Goal: Navigation & Orientation: Find specific page/section

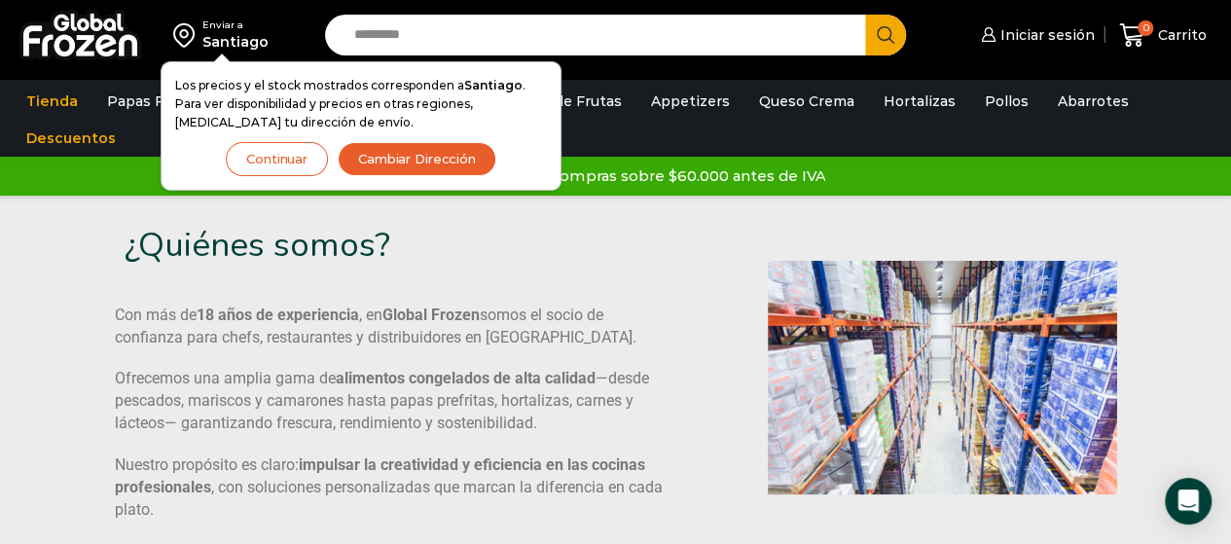
click at [432, 285] on div at bounding box center [391, 378] width 572 height 346
click at [288, 150] on button "Continuar" at bounding box center [277, 159] width 102 height 34
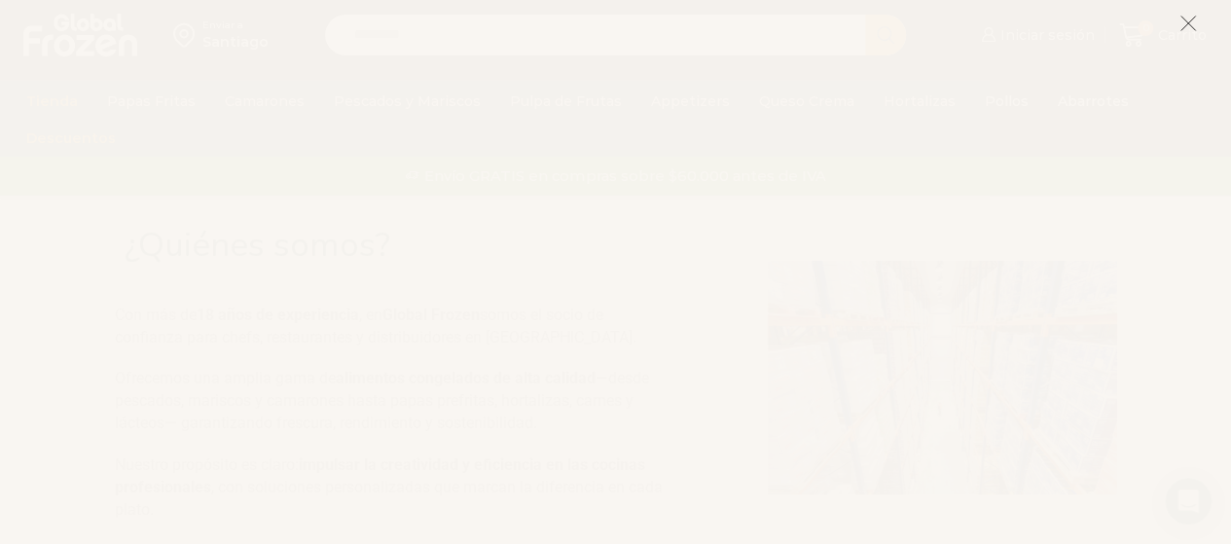
click at [1189, 28] on icon at bounding box center [1189, 24] width 18 height 18
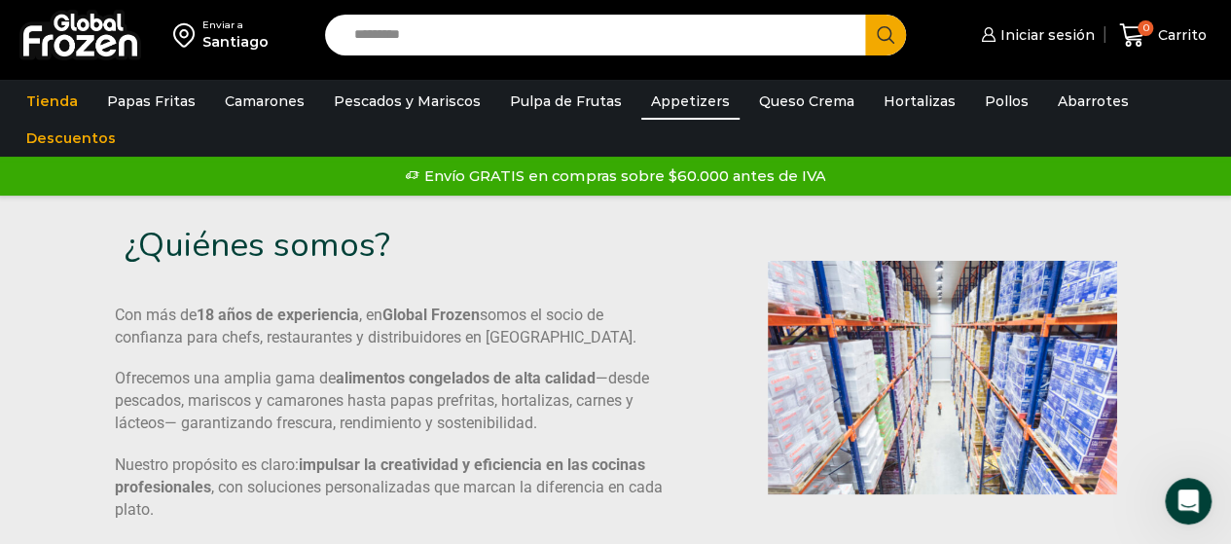
click at [686, 98] on link "Appetizers" at bounding box center [690, 101] width 98 height 37
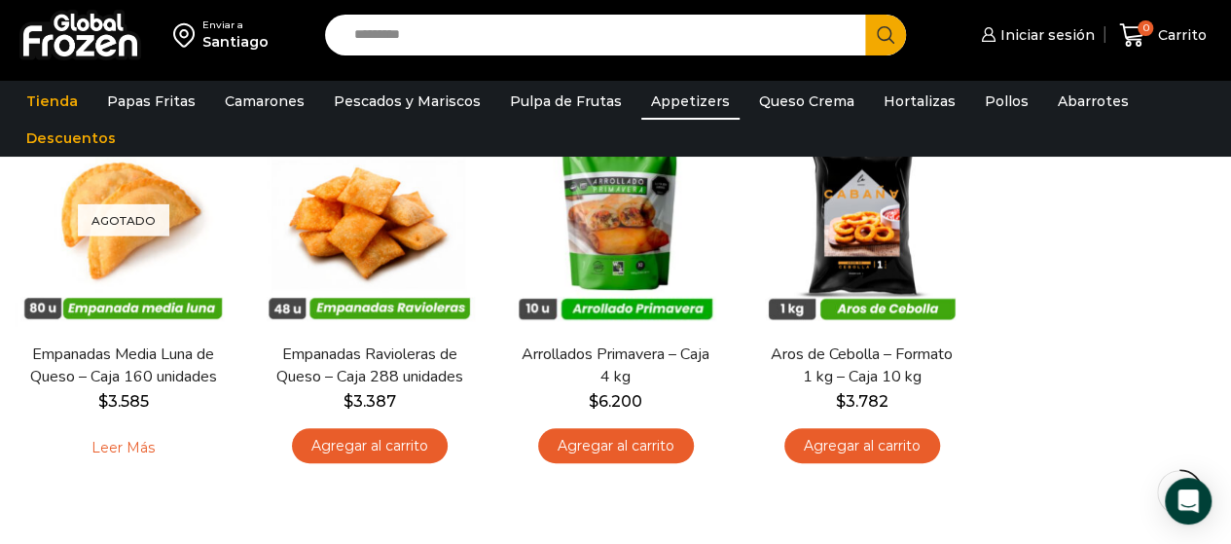
scroll to position [269, 0]
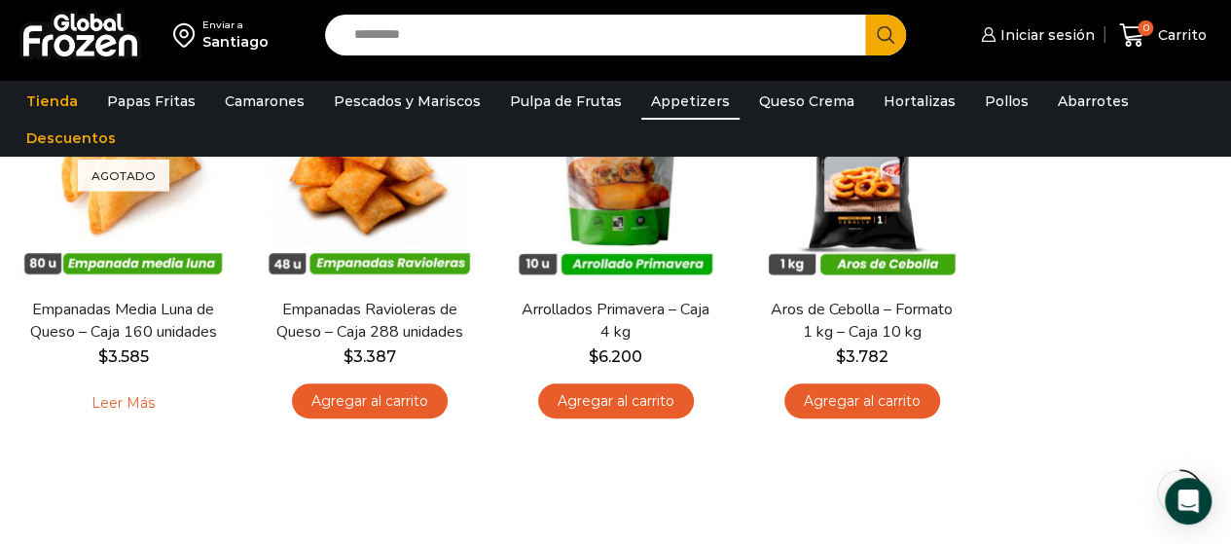
click at [1080, 379] on div "Agotado Vista Rápida Empanadas Media Luna de Queso – Caja 160 unidades $ 3.585 …" at bounding box center [615, 252] width 1231 height 398
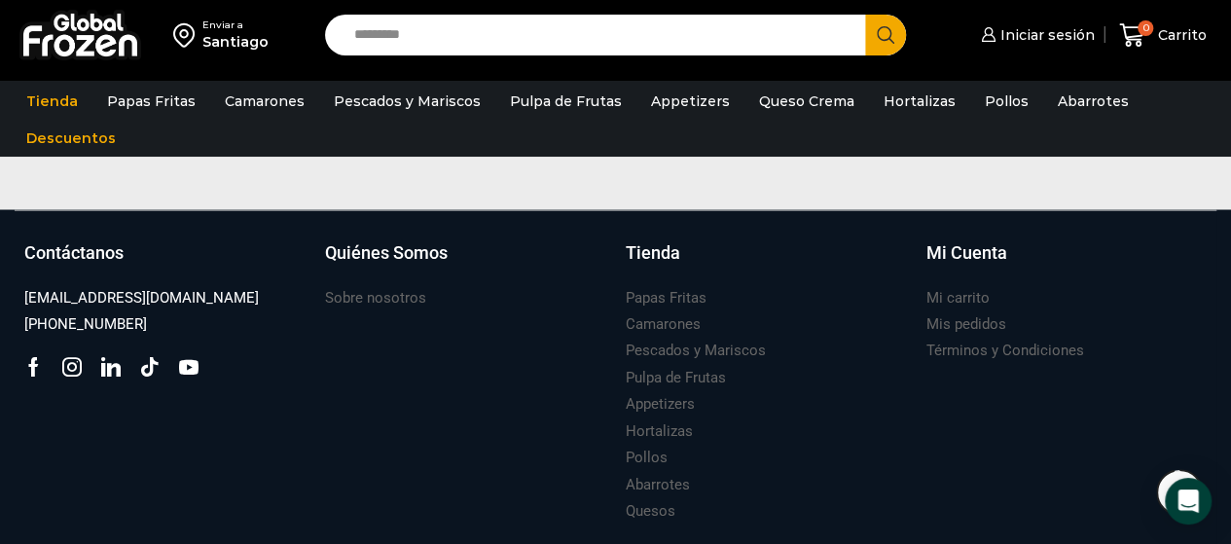
scroll to position [1607, 0]
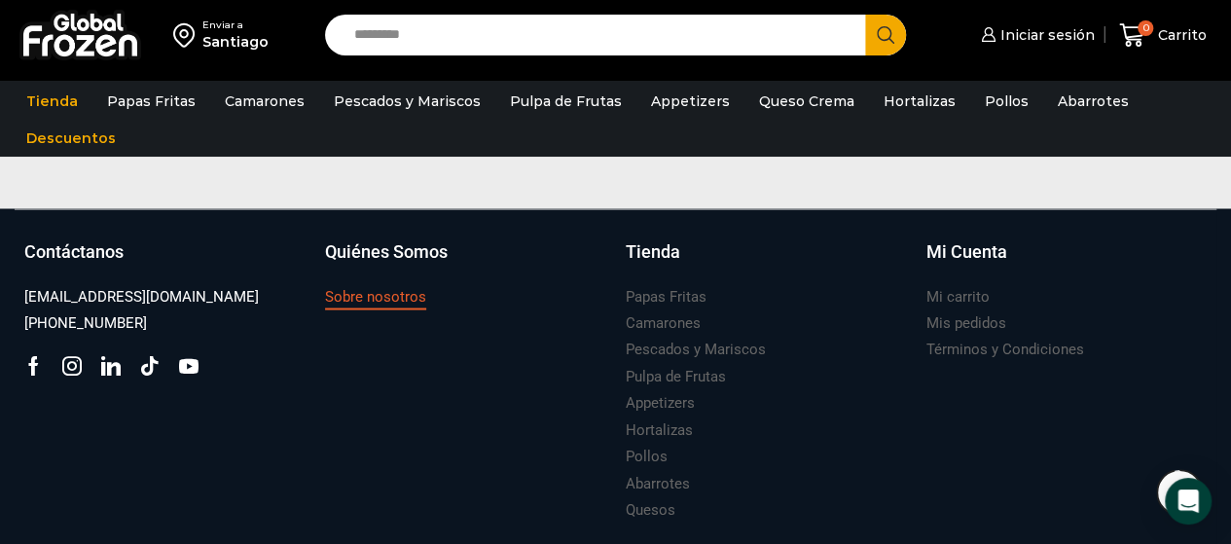
click at [345, 293] on h3 "Sobre nosotros" at bounding box center [375, 296] width 101 height 20
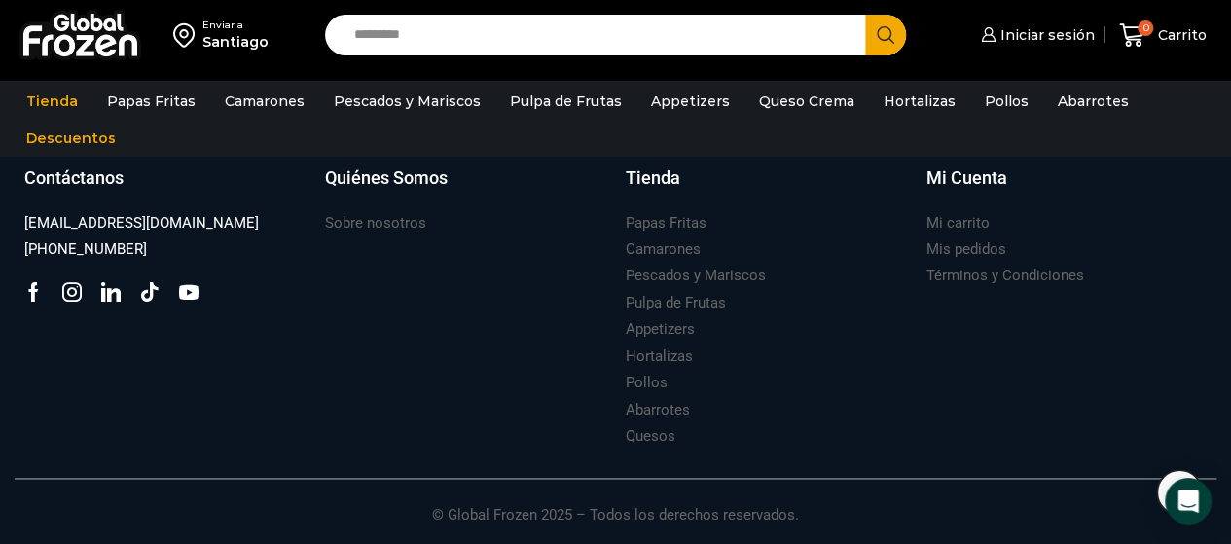
scroll to position [1392, 0]
